Goal: Navigation & Orientation: Go to known website

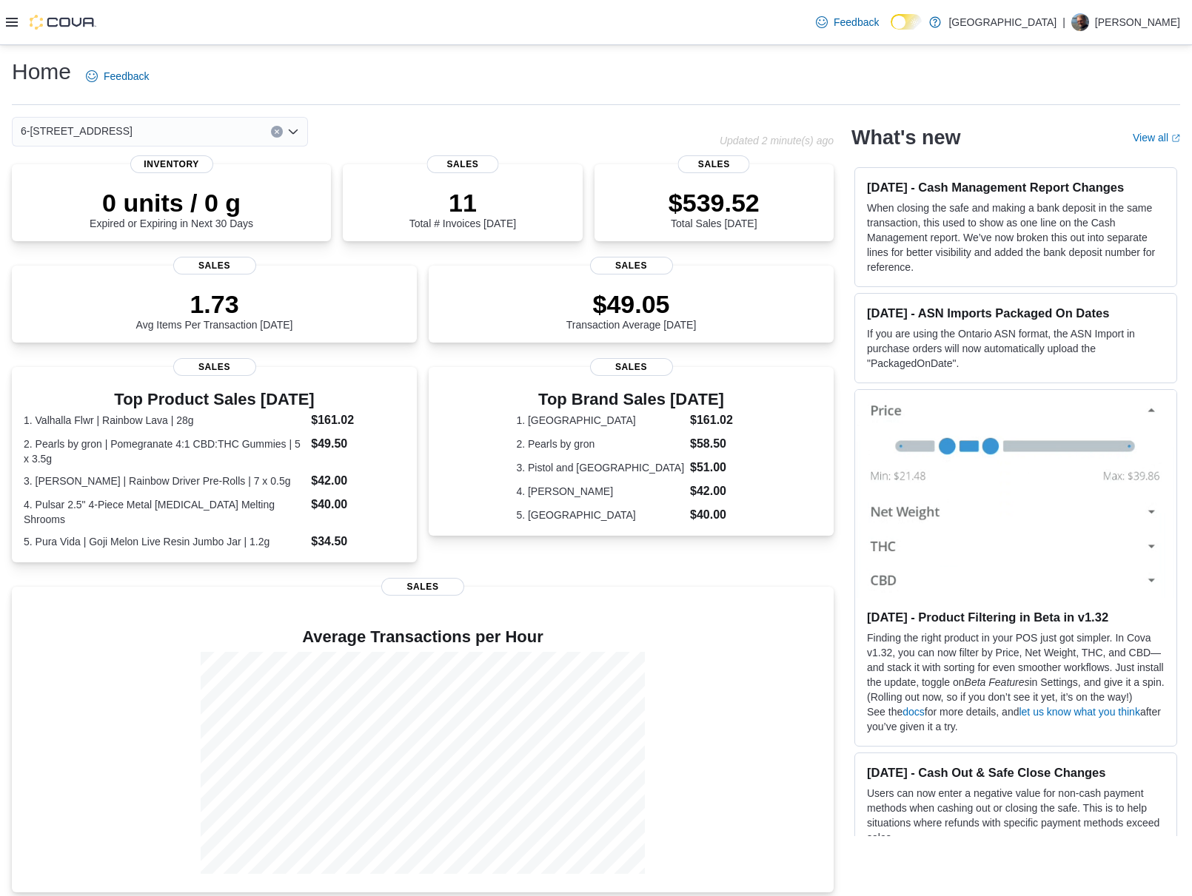
click at [785, 55] on div "Home Feedback 6-4715 Trans Canada Hwy Updated 2 minute(s) ago 0 units / 0 g Exp…" at bounding box center [596, 474] width 1192 height 859
